Goal: Task Accomplishment & Management: Use online tool/utility

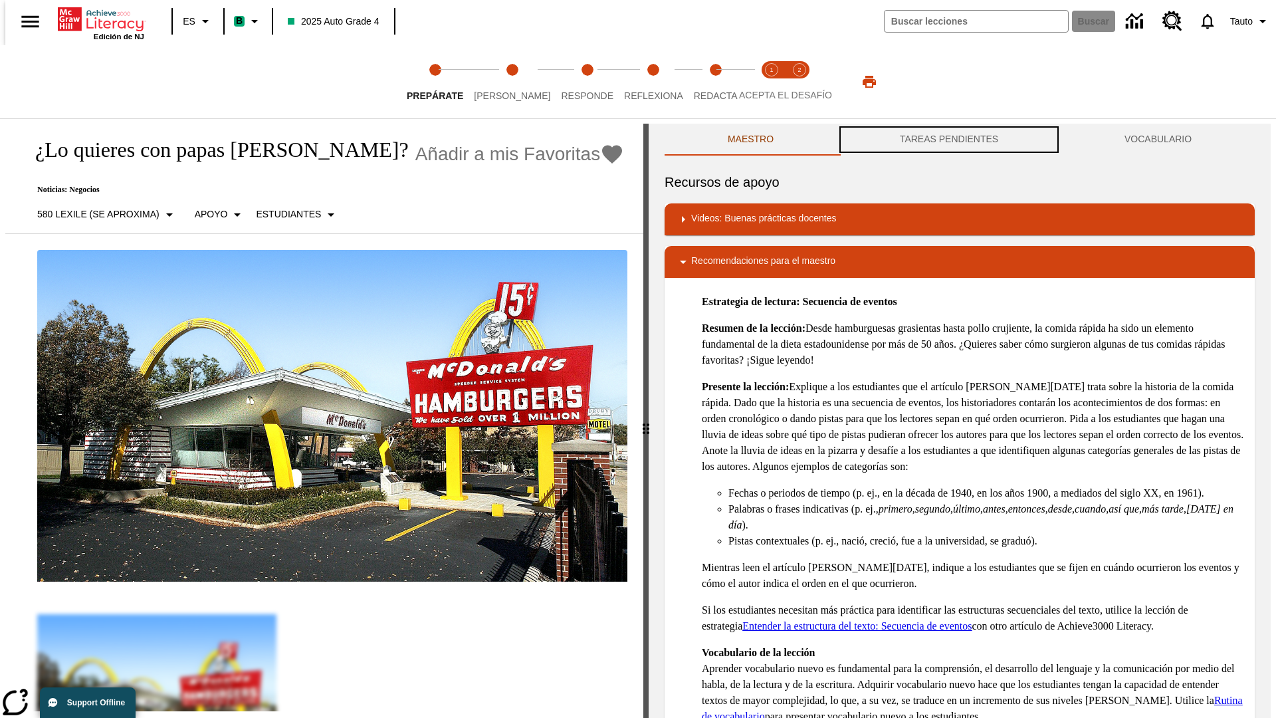
click at [949, 140] on button "TAREAS PENDIENTES" at bounding box center [949, 140] width 225 height 32
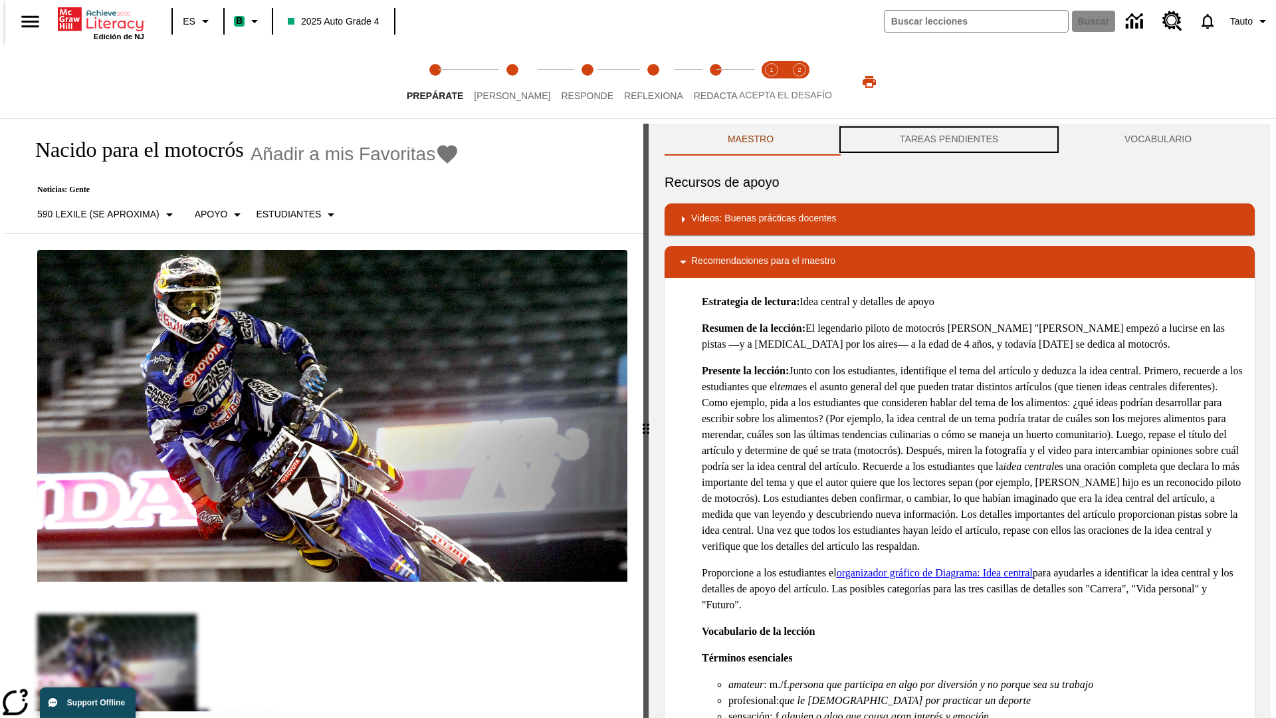
click at [949, 140] on button "TAREAS PENDIENTES" at bounding box center [949, 140] width 225 height 32
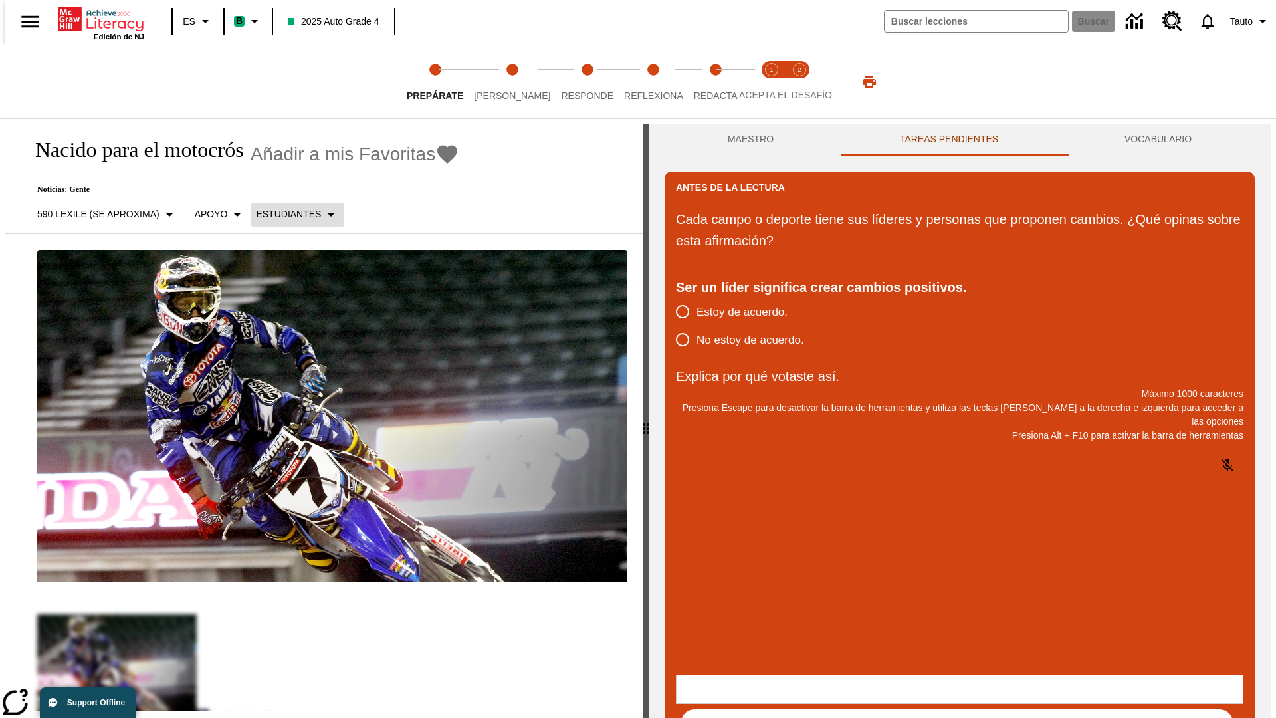
click at [289, 214] on p "Estudiantes" at bounding box center [288, 214] width 65 height 14
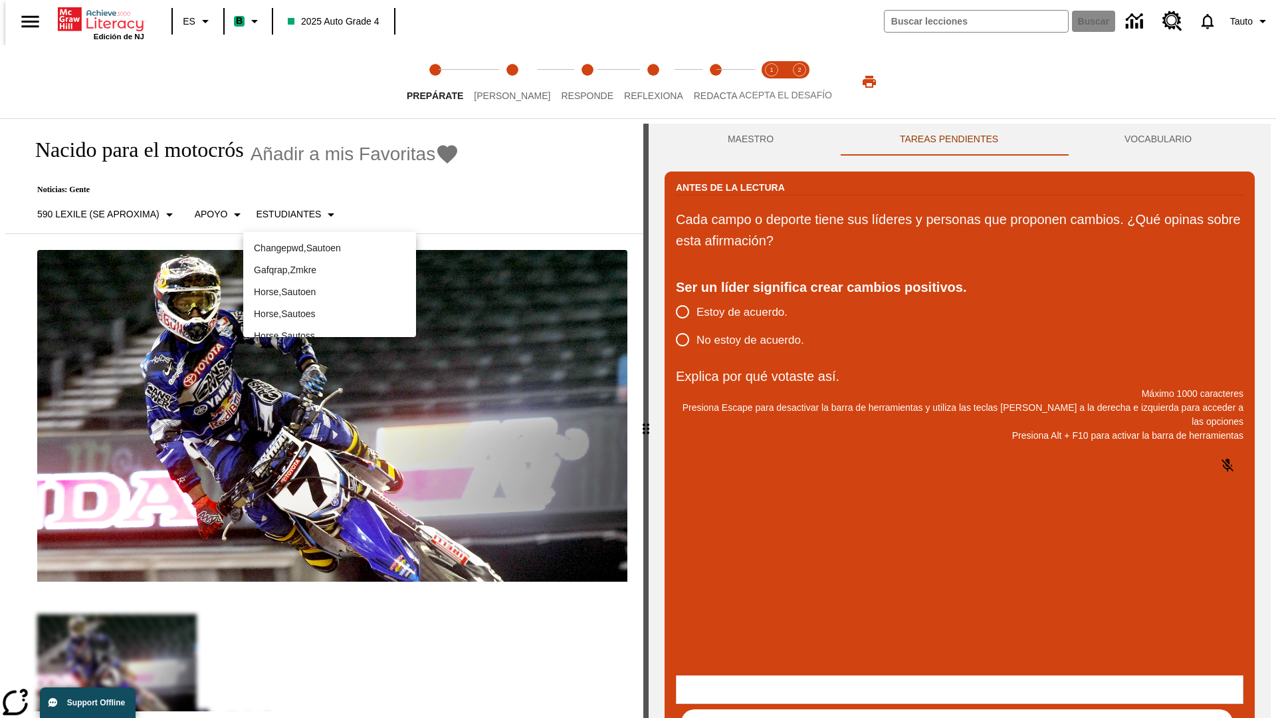
click at [330, 307] on p "Horse , Sautoes" at bounding box center [330, 314] width 152 height 14
